Goal: Find specific page/section: Find specific page/section

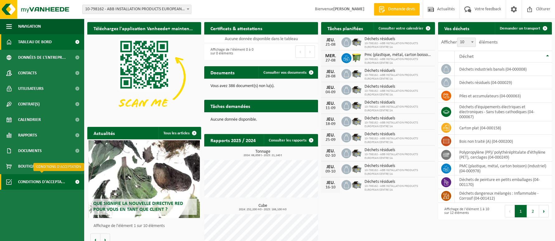
click at [45, 183] on span "Conditions d'accepta..." at bounding box center [41, 182] width 47 height 16
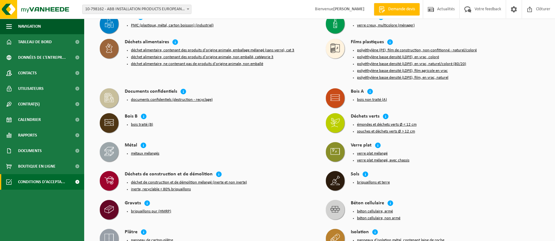
scroll to position [208, 0]
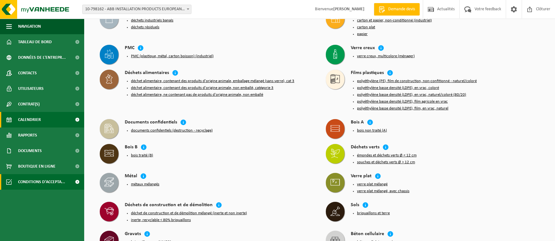
click at [36, 121] on span "Calendrier" at bounding box center [29, 120] width 23 height 16
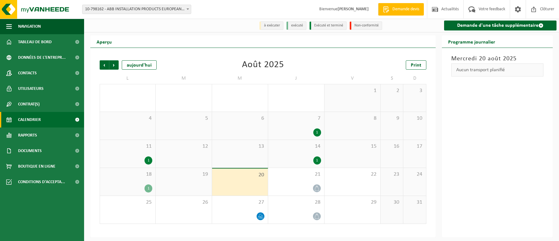
click at [285, 153] on div "14 1" at bounding box center [296, 154] width 56 height 28
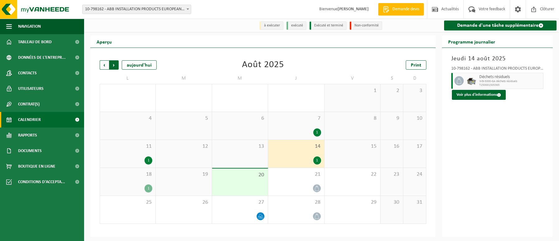
click at [102, 66] on span "Précédent" at bounding box center [104, 64] width 9 height 9
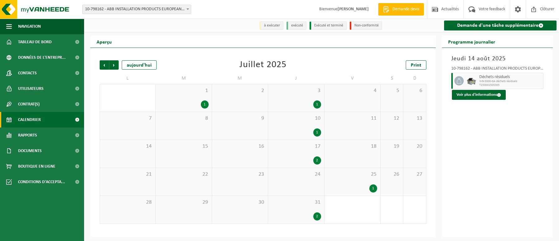
click at [102, 66] on span "Précédent" at bounding box center [104, 64] width 9 height 9
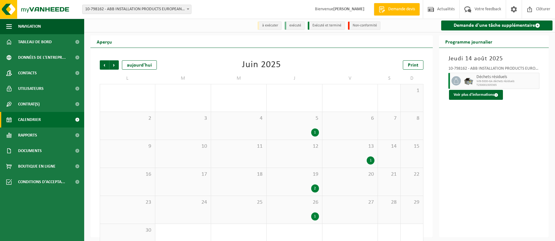
click at [102, 66] on span "Précédent" at bounding box center [104, 64] width 9 height 9
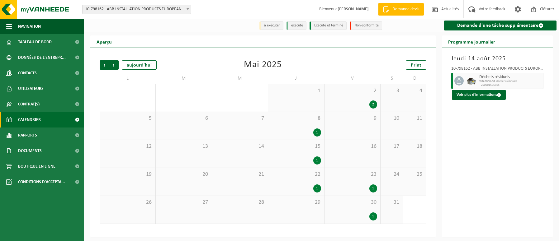
click at [102, 66] on span "Précédent" at bounding box center [104, 64] width 9 height 9
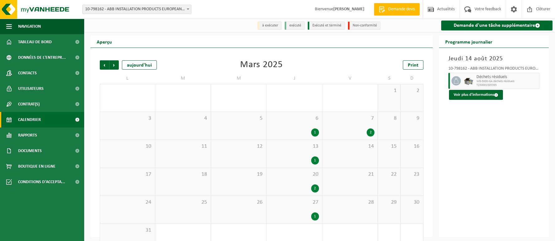
click at [102, 66] on span "Précédent" at bounding box center [104, 64] width 9 height 9
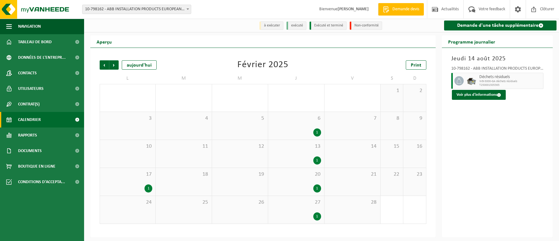
click at [102, 66] on span "Précédent" at bounding box center [104, 64] width 9 height 9
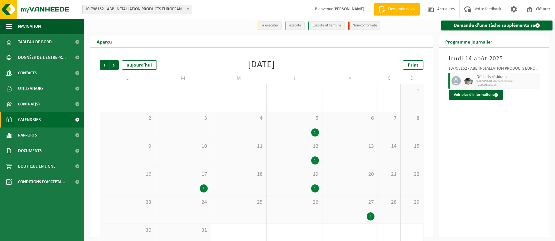
click at [102, 66] on span "Précédent" at bounding box center [104, 64] width 9 height 9
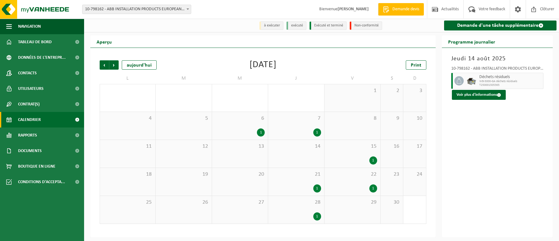
click at [102, 66] on span "Précédent" at bounding box center [104, 64] width 9 height 9
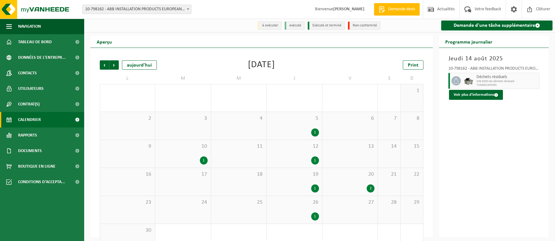
click at [102, 66] on span "Précédent" at bounding box center [104, 64] width 9 height 9
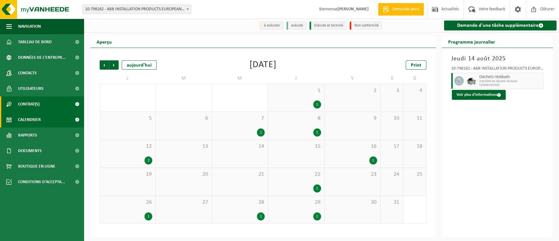
click at [35, 108] on span "Contrat(s)" at bounding box center [29, 105] width 22 height 16
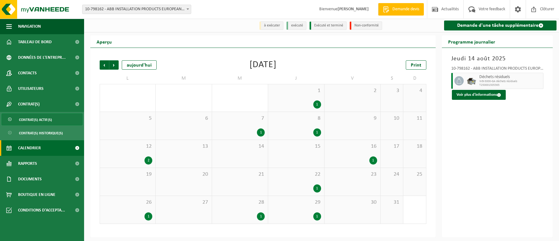
click at [31, 120] on span "Contrat(s) actif(s)" at bounding box center [35, 120] width 33 height 12
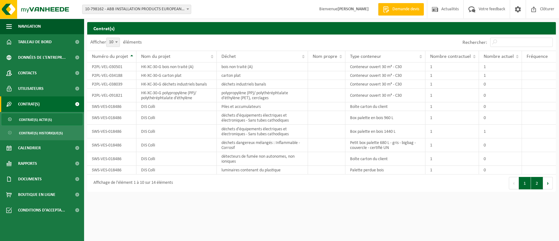
click at [540, 187] on button "2" at bounding box center [537, 183] width 12 height 12
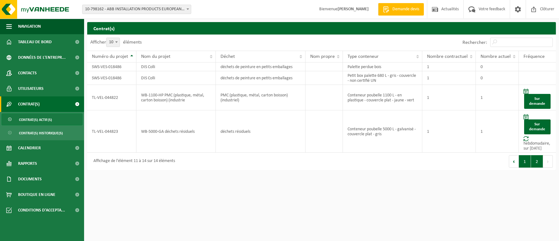
click at [525, 163] on button "1" at bounding box center [525, 161] width 12 height 12
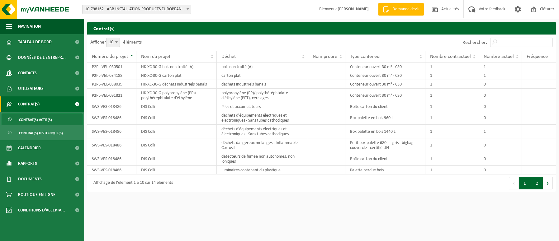
click at [535, 182] on button "2" at bounding box center [537, 183] width 12 height 12
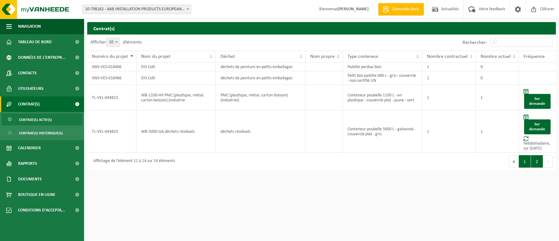
click at [524, 162] on button "1" at bounding box center [525, 161] width 12 height 12
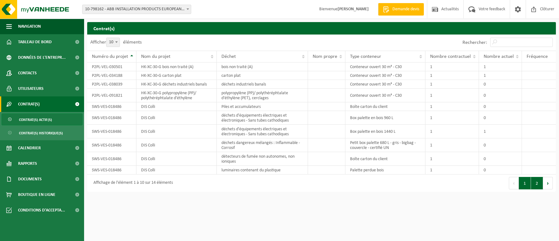
click at [536, 180] on button "2" at bounding box center [537, 183] width 12 height 12
click at [37, 162] on span "Rapports" at bounding box center [27, 164] width 19 height 16
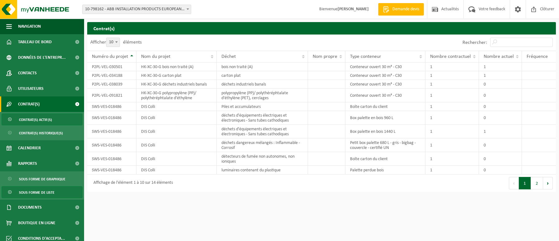
click at [43, 190] on span "Sous forme de liste" at bounding box center [37, 193] width 36 height 12
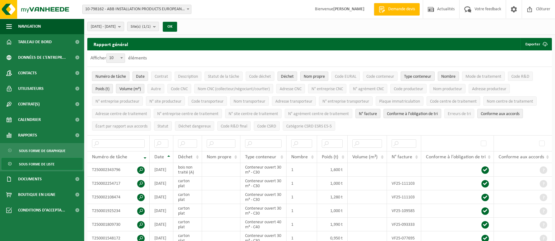
click at [122, 76] on span "Numéro de tâche" at bounding box center [110, 76] width 31 height 5
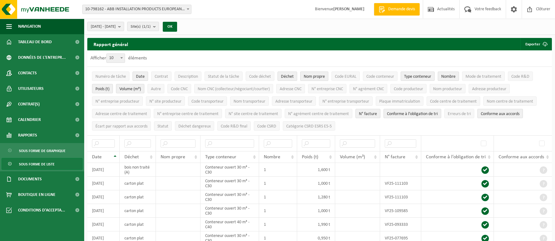
click at [316, 76] on span "Nom propre" at bounding box center [313, 76] width 21 height 5
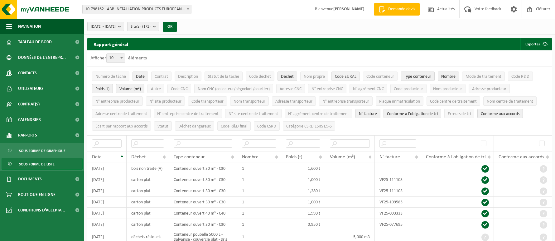
click at [340, 76] on span "Code EURAL" at bounding box center [346, 76] width 22 height 5
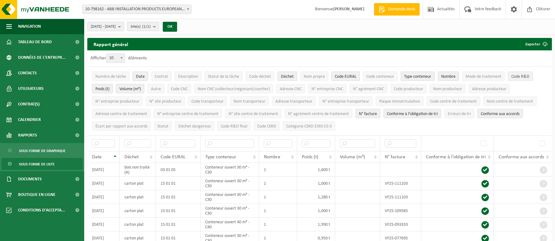
click at [524, 75] on span "Code R&D" at bounding box center [520, 76] width 18 height 5
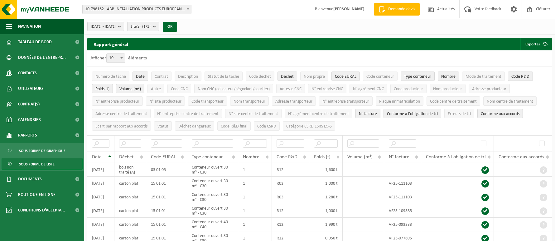
click at [372, 112] on span "N° facture" at bounding box center [368, 114] width 18 height 5
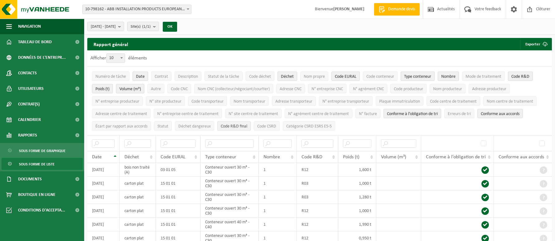
click at [232, 124] on span "Code R&D final" at bounding box center [234, 126] width 26 height 5
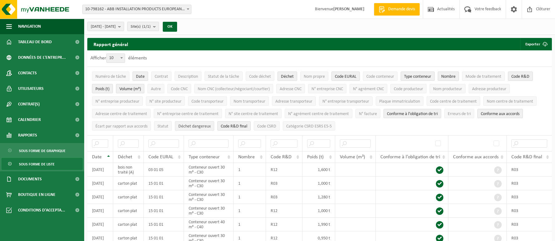
click at [194, 124] on span "Déchet dangereux" at bounding box center [194, 126] width 32 height 5
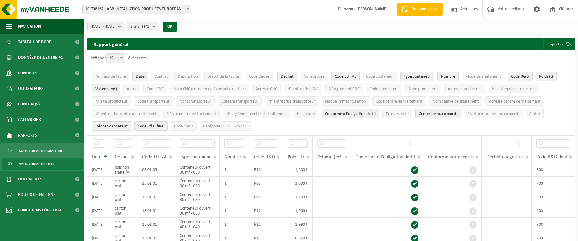
click at [265, 126] on ul "Numéro de tâche Date Contrat Description Statut de la tâche Code déchet Déchet …" at bounding box center [331, 101] width 488 height 69
